Goal: Transaction & Acquisition: Book appointment/travel/reservation

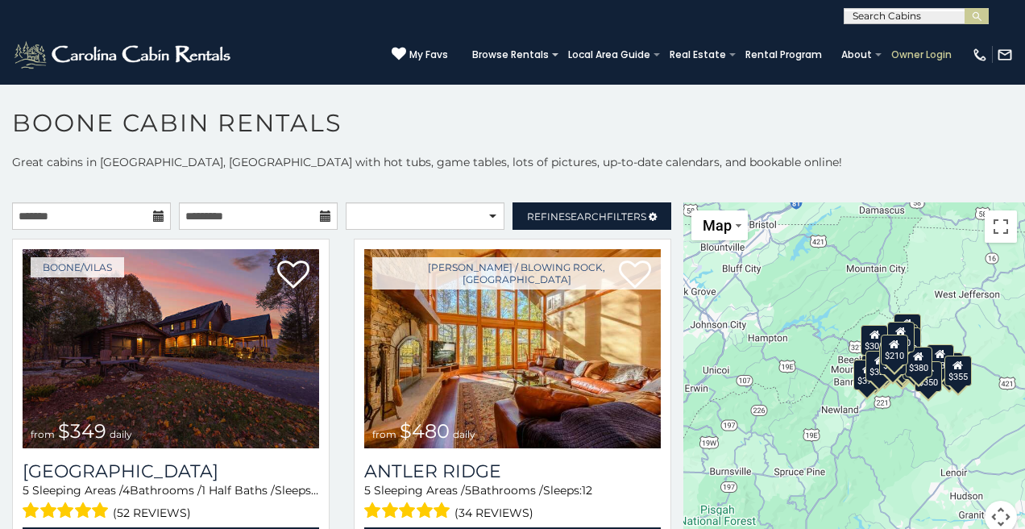
click at [914, 52] on link "Owner Login" at bounding box center [921, 55] width 77 height 23
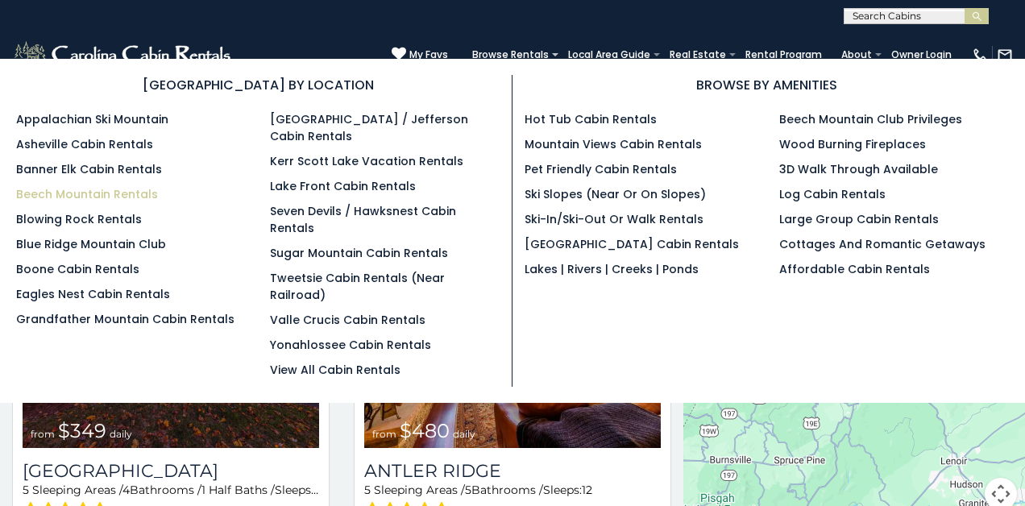
click at [131, 194] on link "Beech Mountain Rentals" at bounding box center [87, 194] width 142 height 16
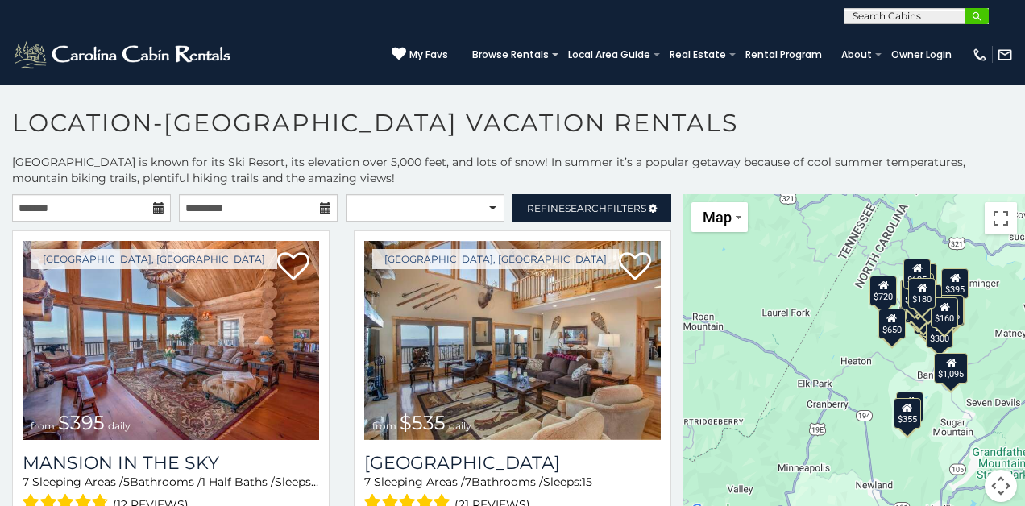
click at [974, 10] on img "submit" at bounding box center [977, 16] width 12 height 12
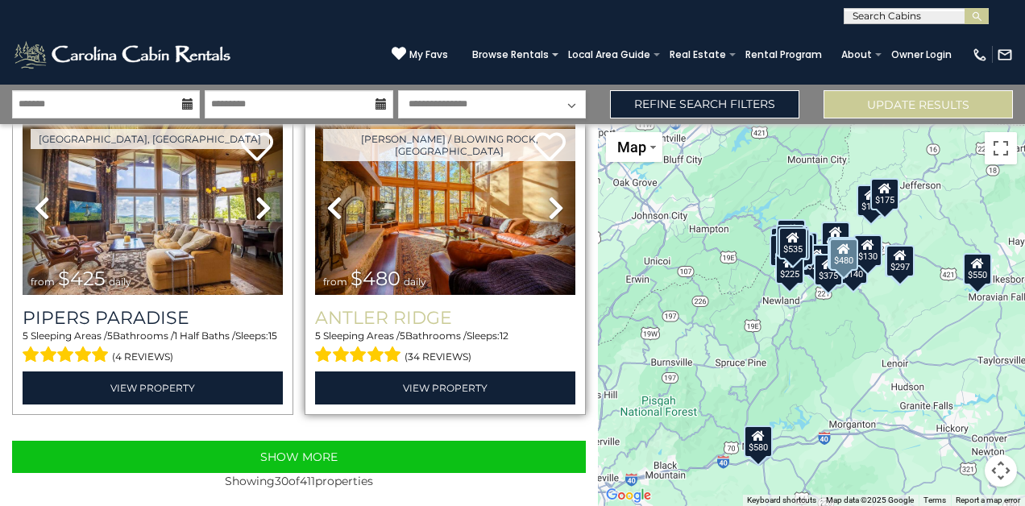
scroll to position [4473, 0]
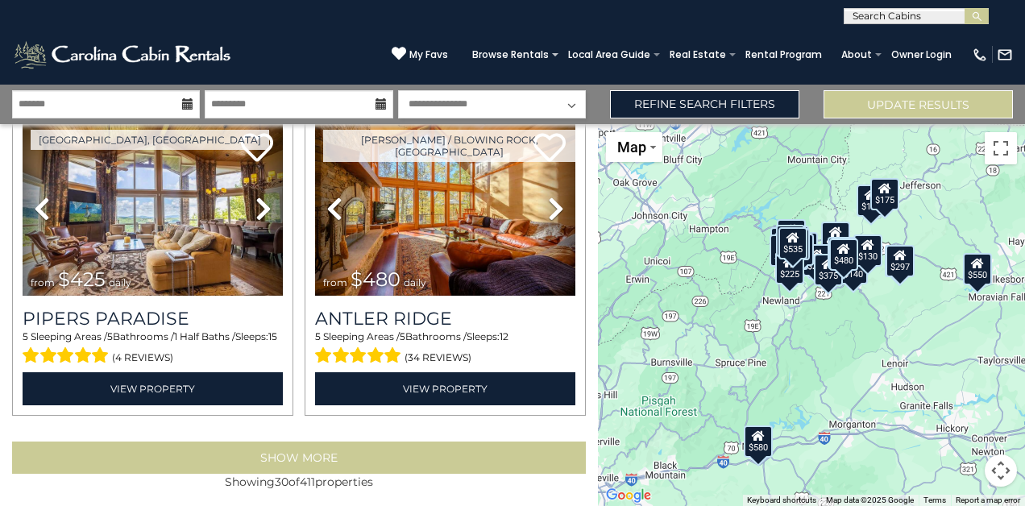
click at [319, 446] on button "Show More" at bounding box center [299, 457] width 574 height 32
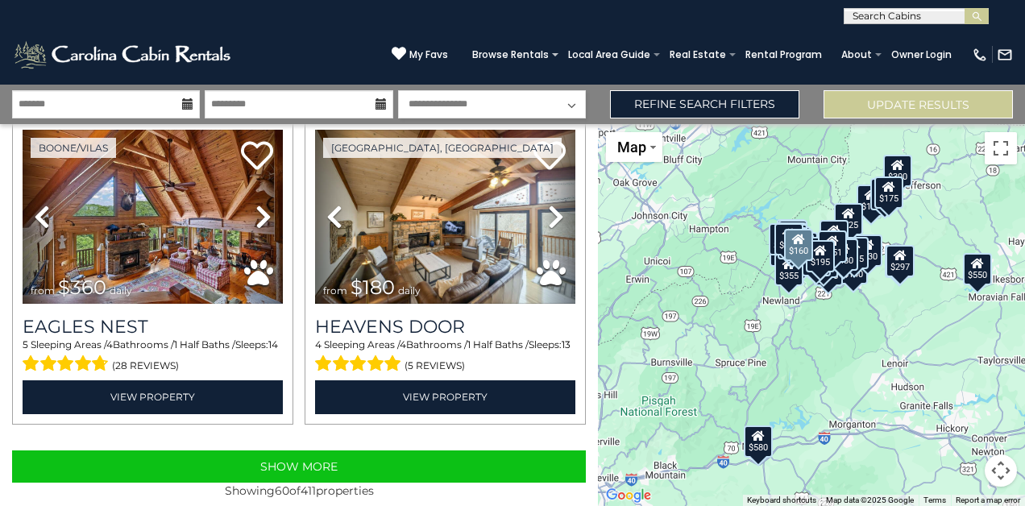
scroll to position [0, 0]
click at [877, 18] on input "text" at bounding box center [914, 19] width 141 height 16
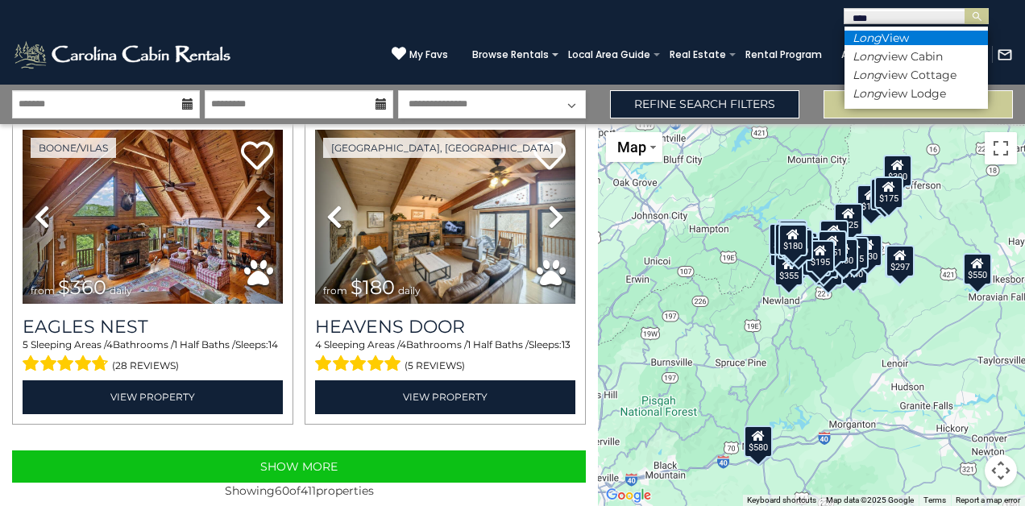
type input "****"
click at [902, 36] on li "Long View" at bounding box center [915, 38] width 143 height 15
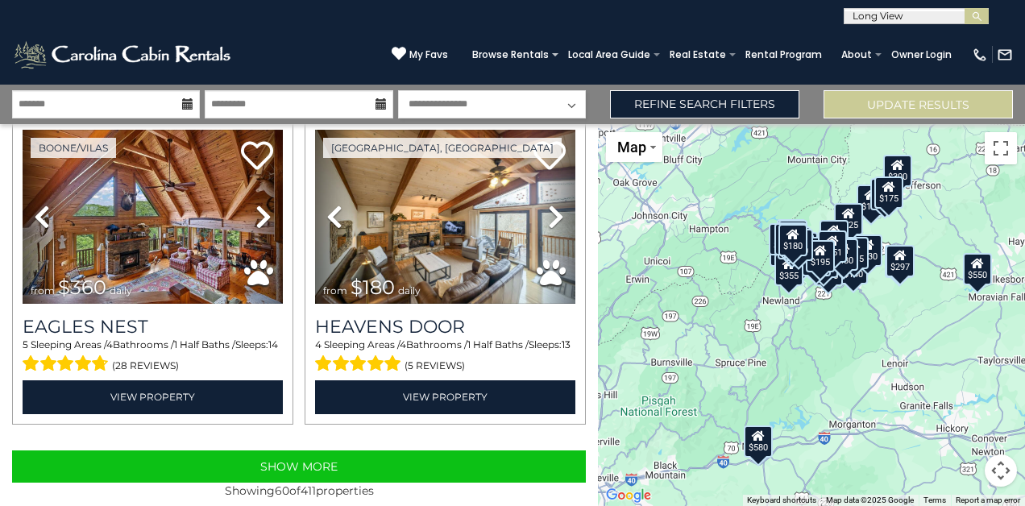
click at [975, 7] on div "**********" at bounding box center [512, 12] width 1025 height 24
click at [975, 10] on img "submit" at bounding box center [977, 16] width 12 height 12
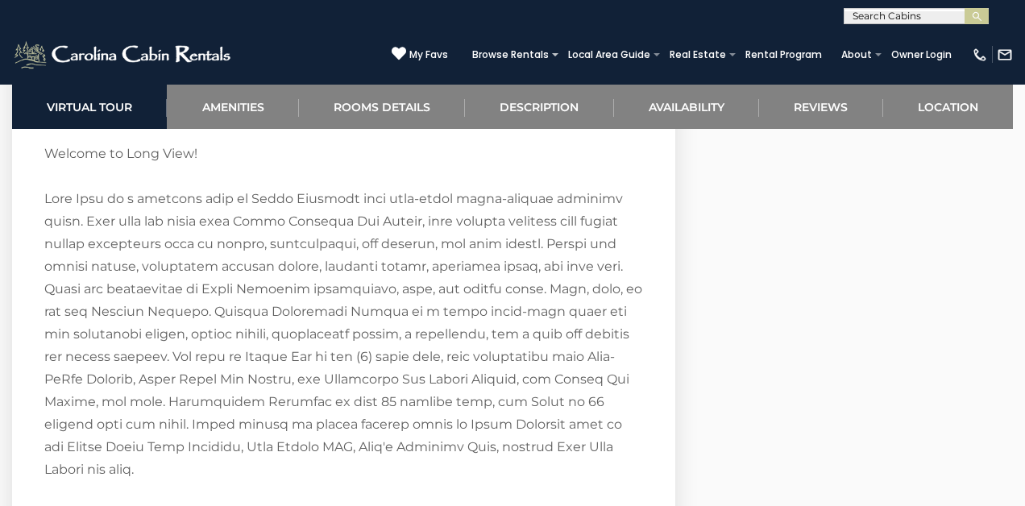
scroll to position [2215, 0]
